Goal: Find contact information: Find contact information

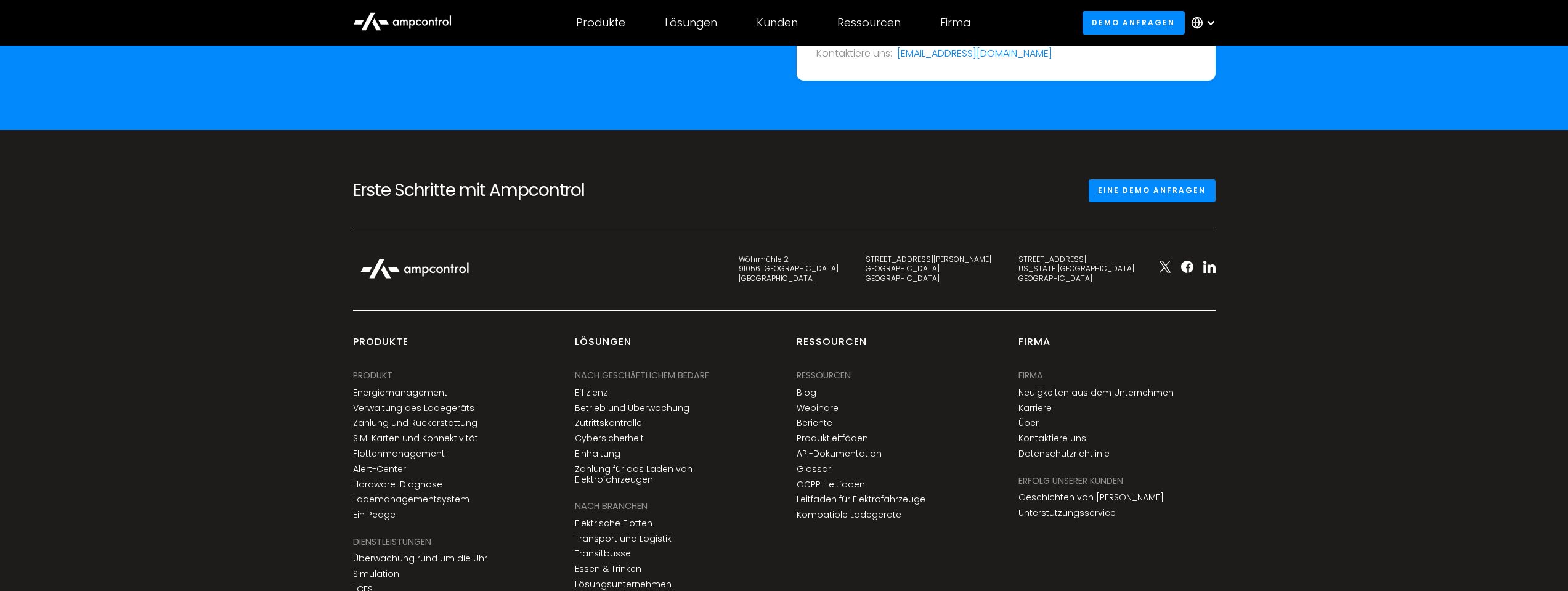
scroll to position [4380, 0]
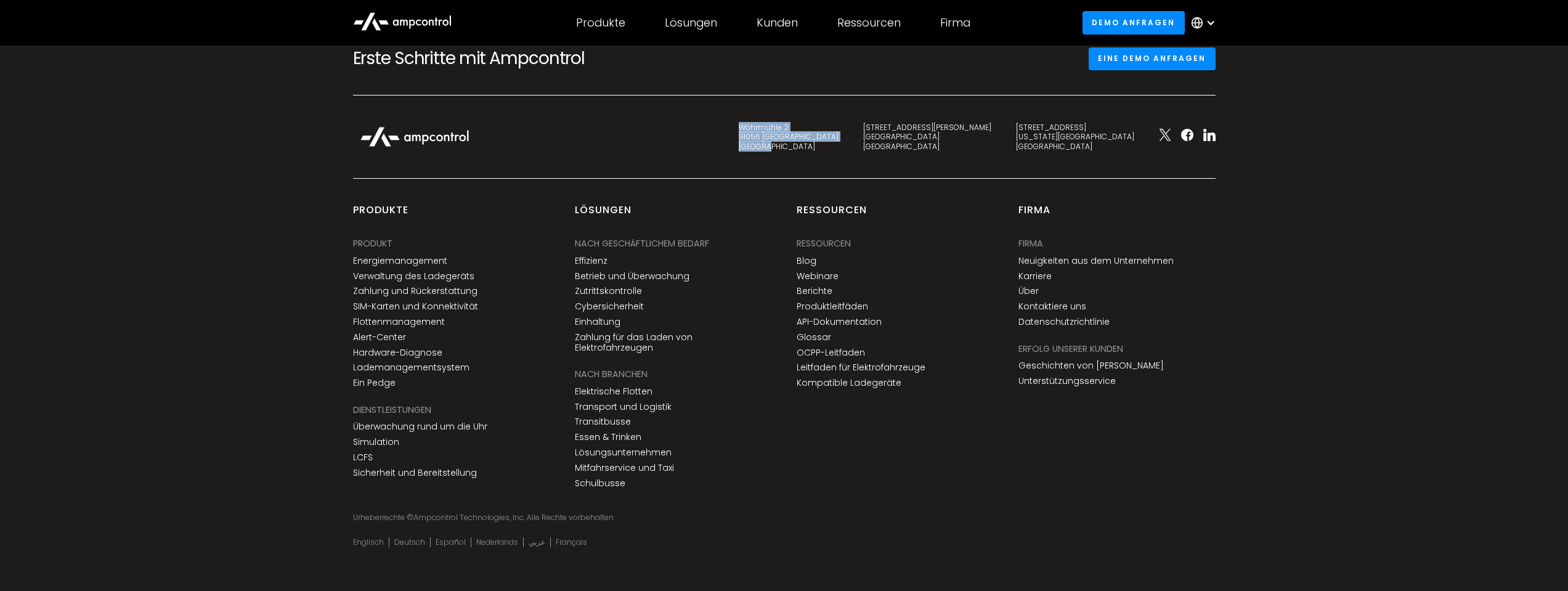
drag, startPoint x: 933, startPoint y: 149, endPoint x: 880, endPoint y: 128, distance: 57.0
click at [851, 125] on div "[STREET_ADDRESS]" at bounding box center [789, 137] width 125 height 29
click at [839, 142] on div "[STREET_ADDRESS]" at bounding box center [788, 137] width 100 height 29
drag, startPoint x: 1127, startPoint y: 142, endPoint x: 1078, endPoint y: 121, distance: 53.3
click at [1078, 121] on div "Wöhrmühle 2 91056 [GEOGRAPHIC_DATA] [STREET_ADDRESS][PERSON_NAME] [STREET_ADDRE…" at bounding box center [784, 149] width 888 height 58
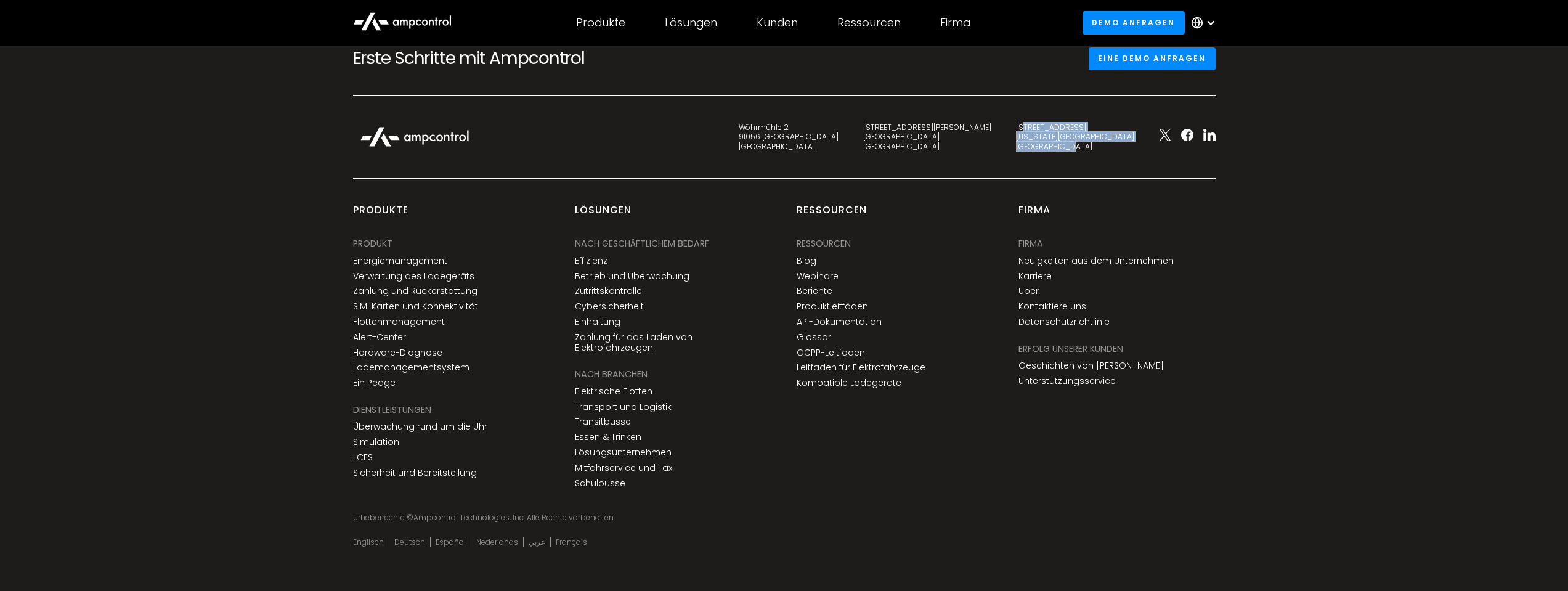
click at [1099, 137] on div "[STREET_ADDRESS][US_STATE]" at bounding box center [1075, 137] width 119 height 29
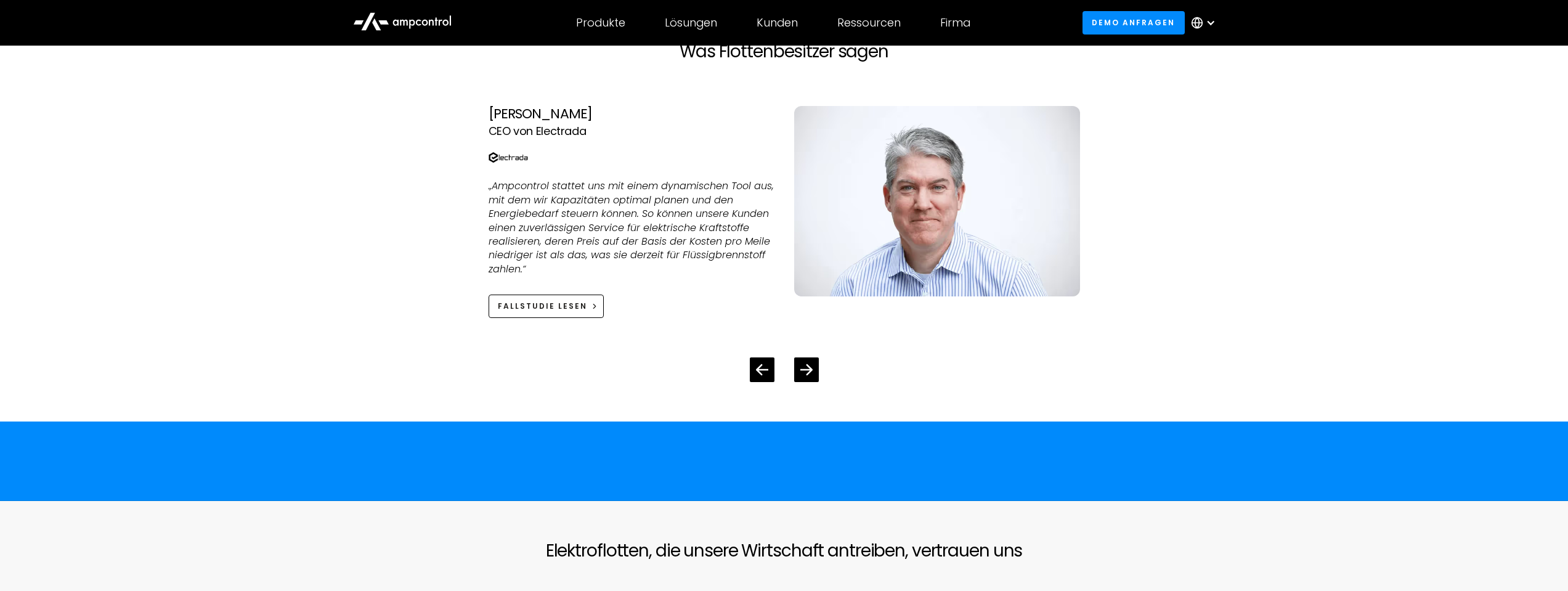
scroll to position [2408, 0]
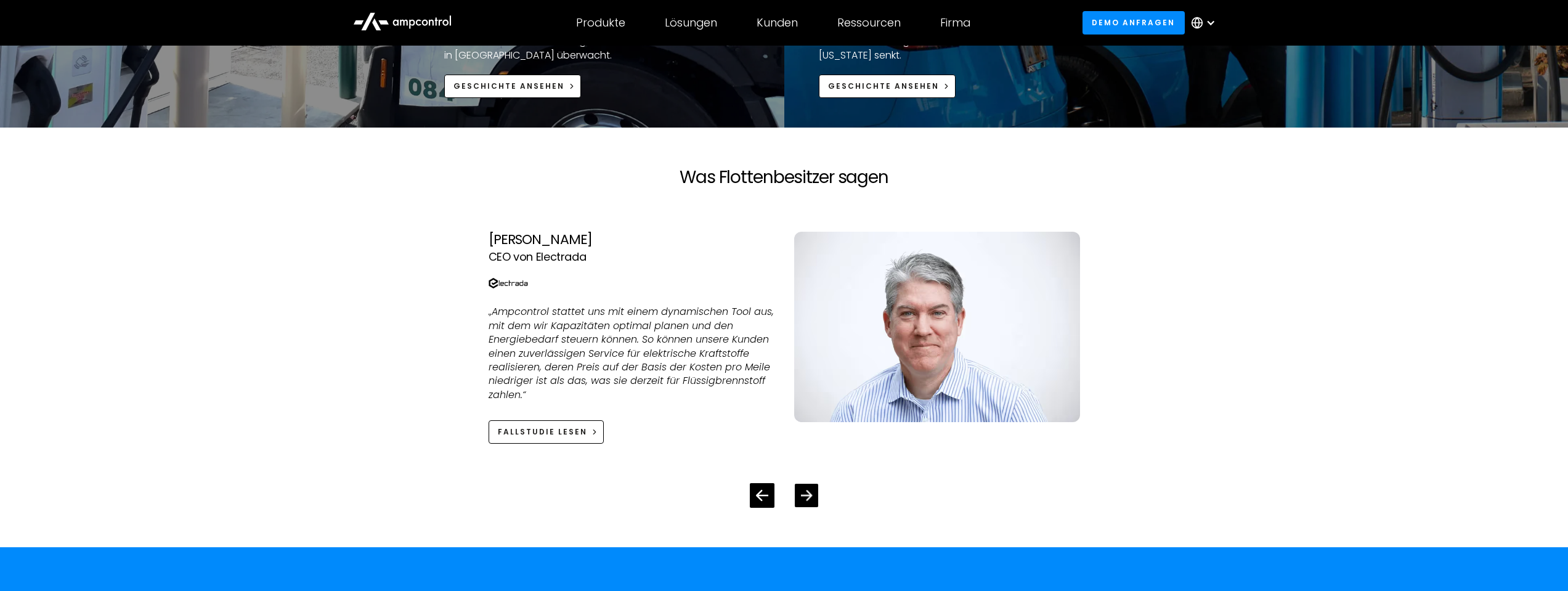
click at [804, 495] on icon "Next slide" at bounding box center [806, 494] width 12 height 10
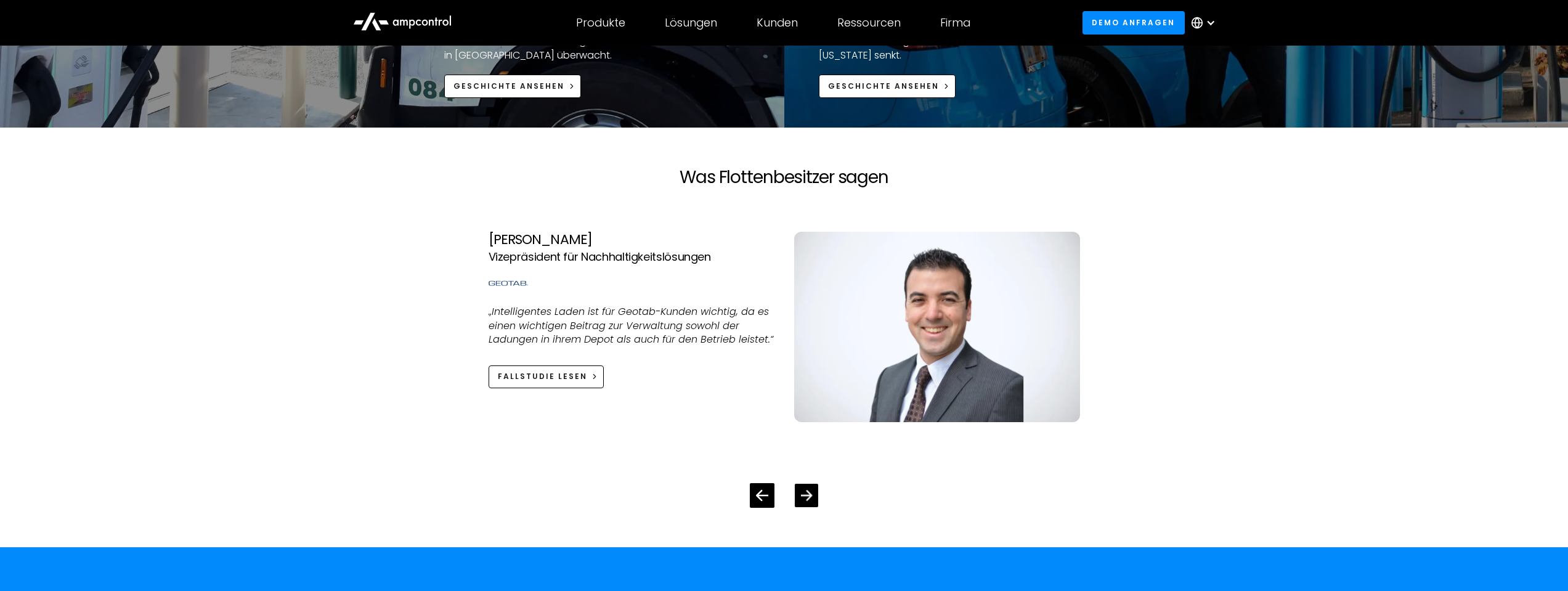
click at [804, 494] on icon "Next slide" at bounding box center [806, 494] width 12 height 12
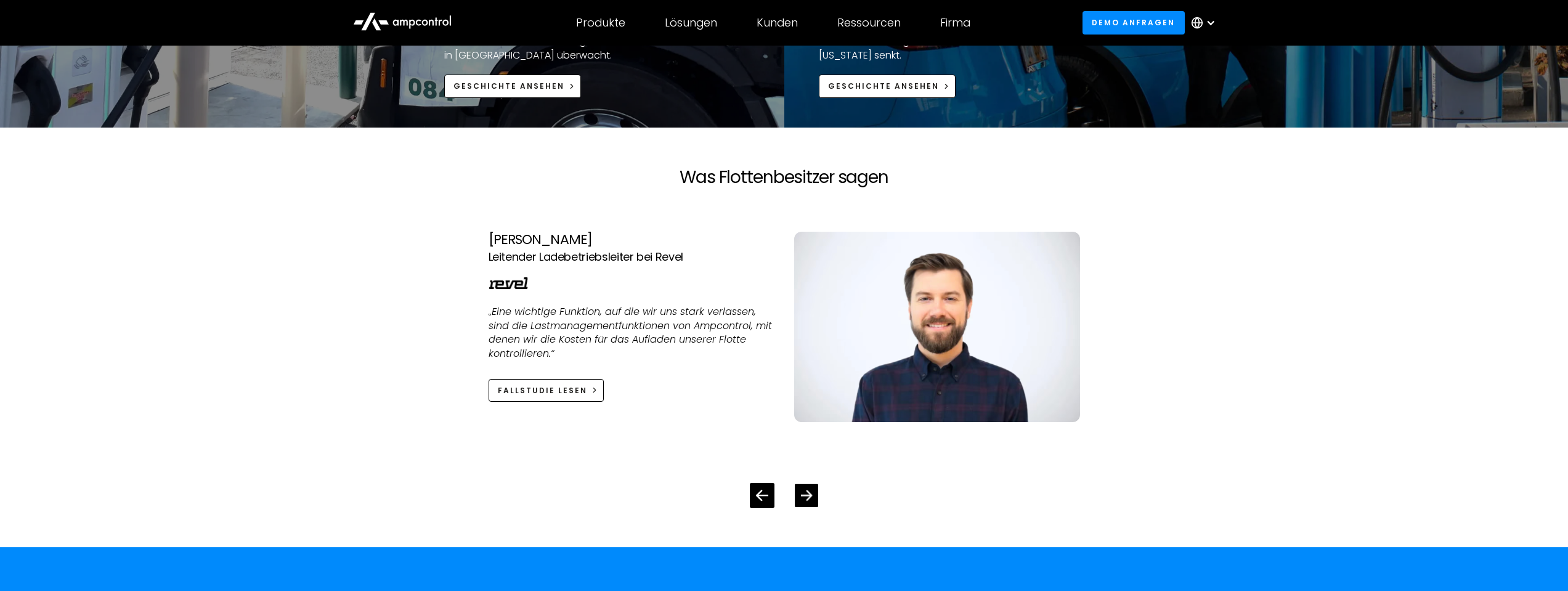
click at [804, 494] on icon "Next slide" at bounding box center [806, 494] width 12 height 12
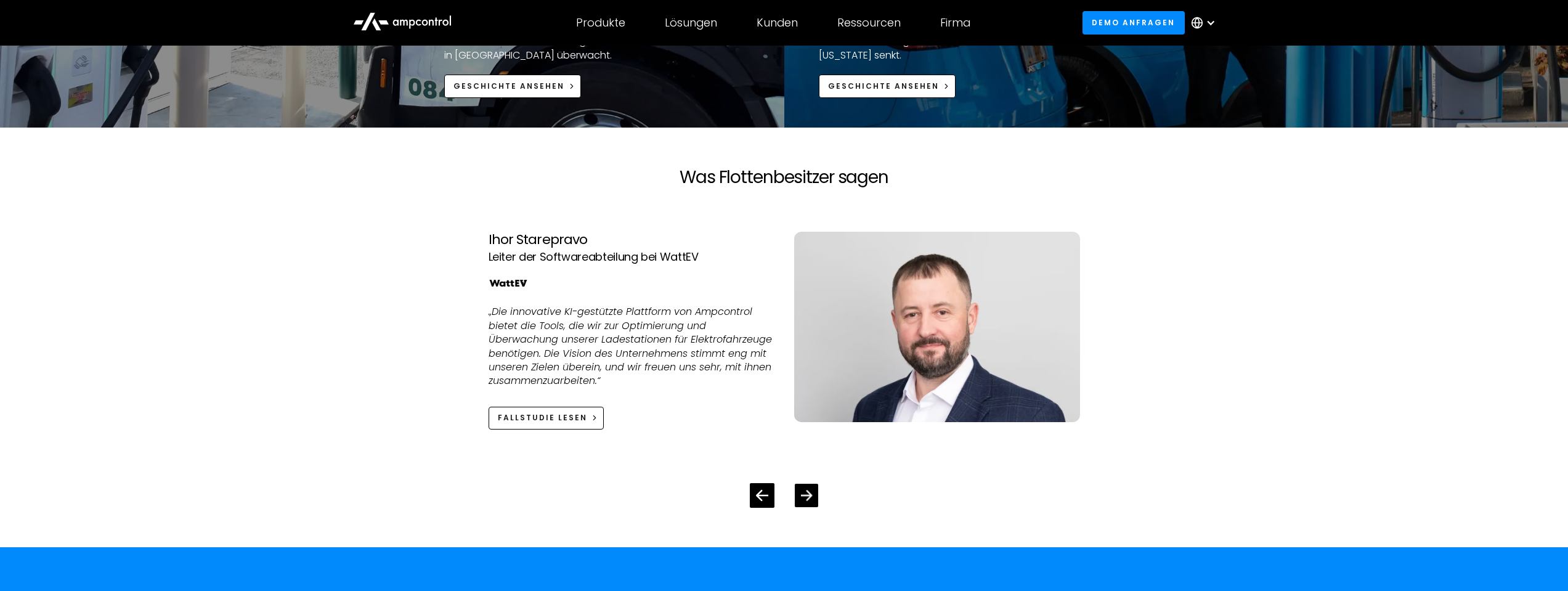
click at [804, 494] on icon "Next slide" at bounding box center [806, 494] width 12 height 12
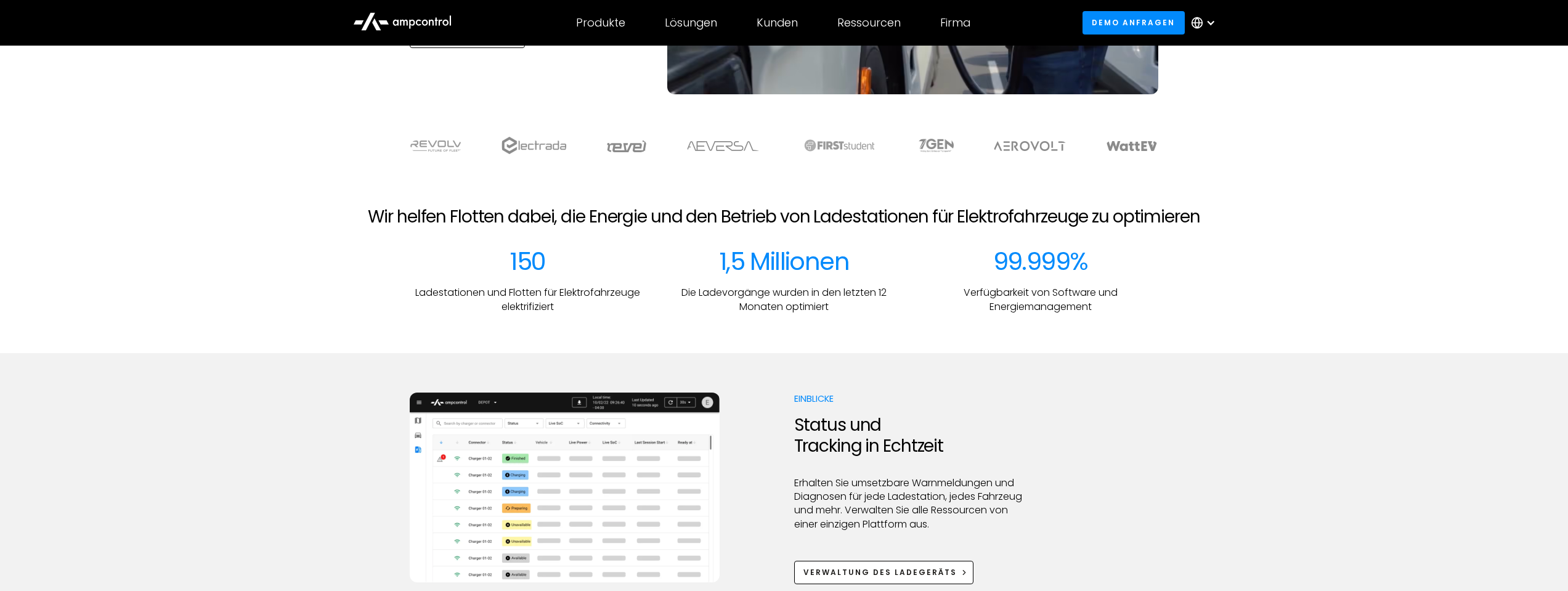
scroll to position [0, 0]
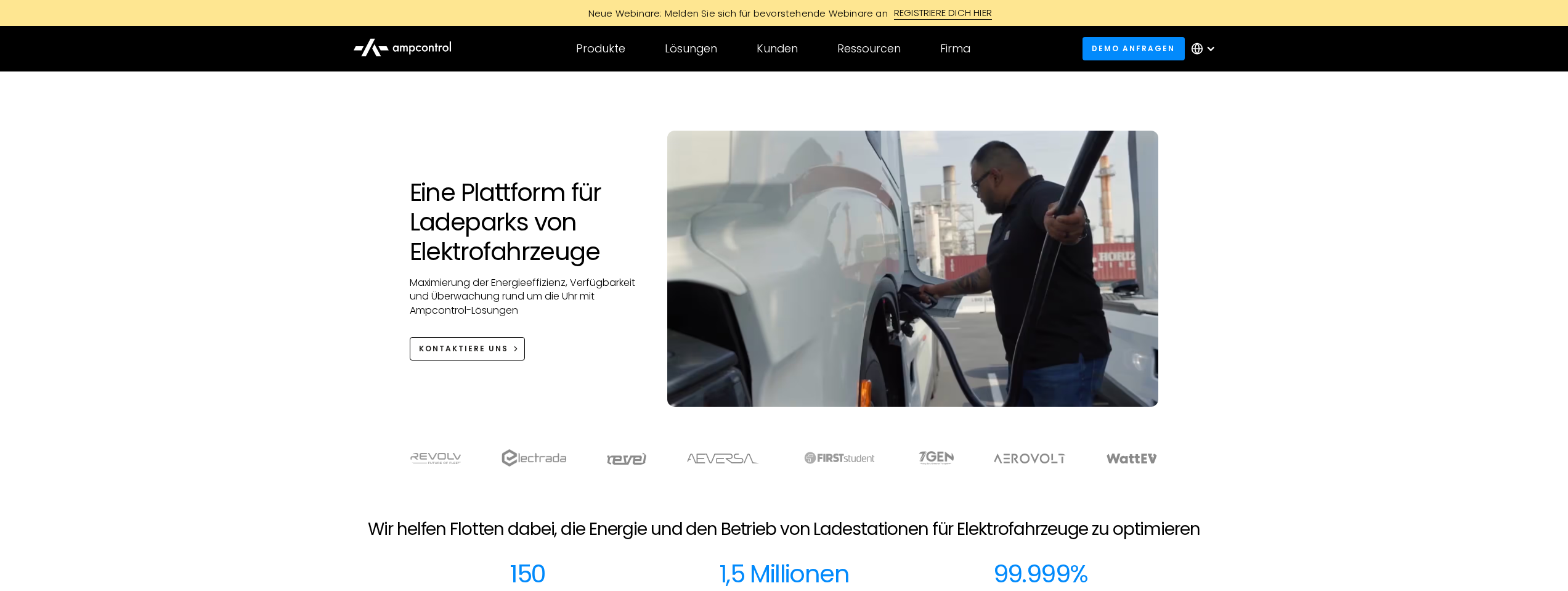
drag, startPoint x: 1183, startPoint y: 451, endPoint x: 764, endPoint y: 470, distance: 419.4
click at [764, 469] on div at bounding box center [784, 470] width 888 height 42
